Goal: Use online tool/utility: Utilize a website feature to perform a specific function

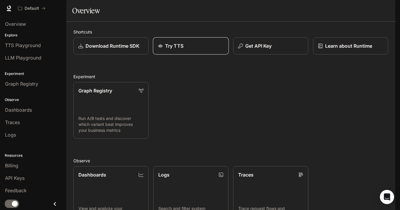
click at [185, 55] on link "Try TTS" at bounding box center [191, 45] width 76 height 17
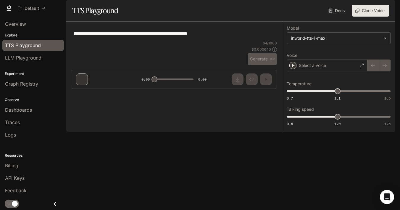
type textarea "**********"
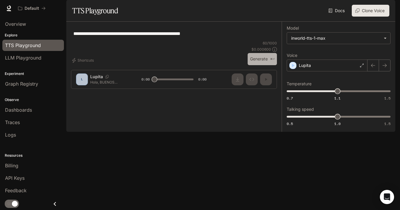
click at [255, 65] on button "Generate ⌘⏎" at bounding box center [261, 59] width 29 height 12
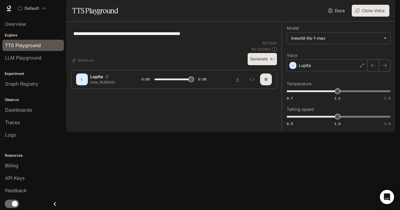
type input "*"
click at [156, 37] on textarea "**********" at bounding box center [173, 33] width 201 height 7
type textarea "**********"
click at [321, 57] on body "**********" at bounding box center [200, 105] width 400 height 210
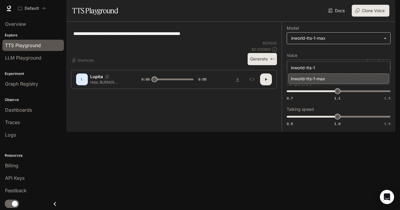
click at [321, 57] on div at bounding box center [200, 105] width 400 height 210
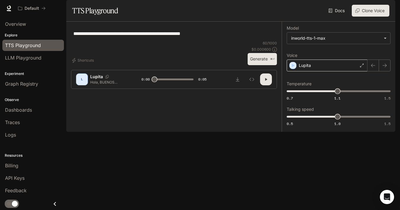
click at [320, 71] on div "Lupita" at bounding box center [327, 65] width 81 height 12
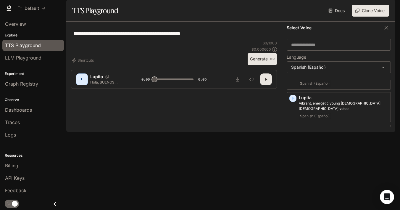
scroll to position [35, 0]
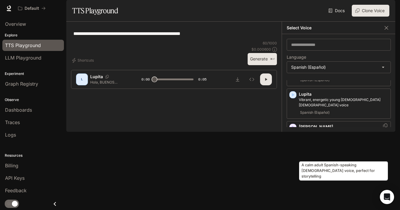
click at [299, 140] on p "A calm adult Spanish-speaking [DEMOGRAPHIC_DATA] voice, perfect for storytelling" at bounding box center [343, 135] width 89 height 11
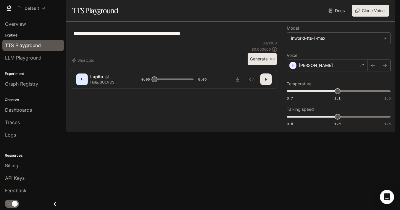
click at [256, 65] on button "Generate ⌘⏎" at bounding box center [261, 59] width 29 height 12
click at [266, 80] on icon "button" at bounding box center [266, 79] width 2 height 3
click at [266, 82] on icon "button" at bounding box center [265, 79] width 5 height 5
click at [305, 68] on p "[PERSON_NAME]" at bounding box center [316, 65] width 34 height 6
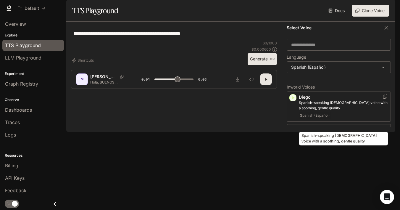
click at [301, 111] on p "Spanish-speaking [DEMOGRAPHIC_DATA] voice with a soothing, gentle quality" at bounding box center [343, 105] width 89 height 11
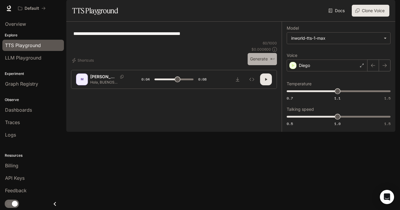
click at [263, 65] on button "Generate ⌘⏎" at bounding box center [261, 59] width 29 height 12
click at [299, 71] on div "Diego" at bounding box center [327, 65] width 81 height 12
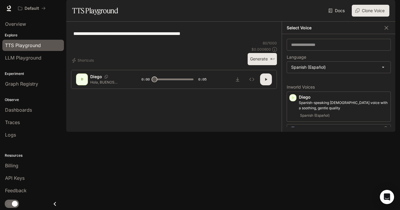
click at [296, 154] on div "[PERSON_NAME], energetic young [DEMOGRAPHIC_DATA] [DEMOGRAPHIC_DATA] voice Span…" at bounding box center [339, 139] width 104 height 30
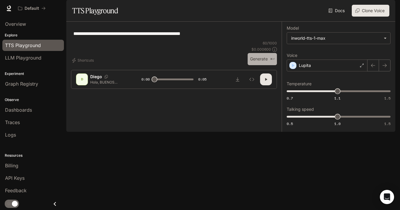
click at [266, 65] on button "Generate ⌘⏎" at bounding box center [261, 59] width 29 height 12
click at [266, 85] on button "button" at bounding box center [266, 79] width 12 height 12
click at [305, 68] on p "Lupita" at bounding box center [305, 65] width 12 height 6
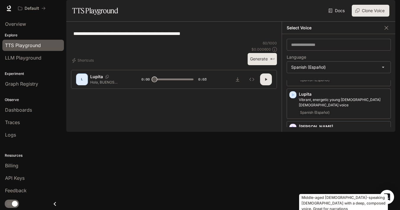
click at [302, 173] on p "Middle-aged [DEMOGRAPHIC_DATA]-speaking [DEMOGRAPHIC_DATA] with a deep, compose…" at bounding box center [343, 167] width 89 height 11
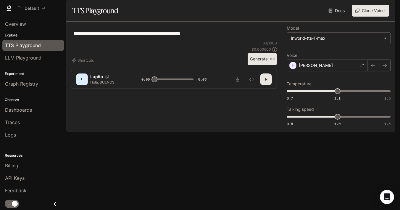
click at [265, 80] on icon "button" at bounding box center [266, 79] width 2 height 3
click at [262, 65] on button "Generate ⌘⏎" at bounding box center [261, 59] width 29 height 12
type input "*"
